Goal: Book appointment/travel/reservation

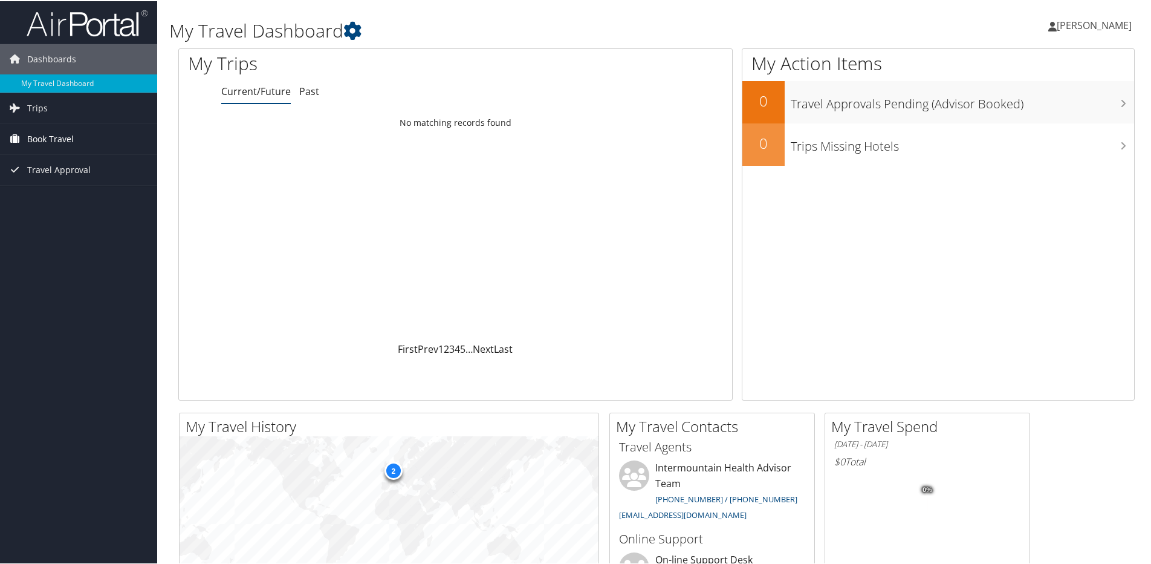
click at [65, 135] on span "Book Travel" at bounding box center [50, 138] width 47 height 30
click at [68, 195] on link "Book/Manage Online Trips" at bounding box center [78, 198] width 157 height 18
